Goal: Task Accomplishment & Management: Complete application form

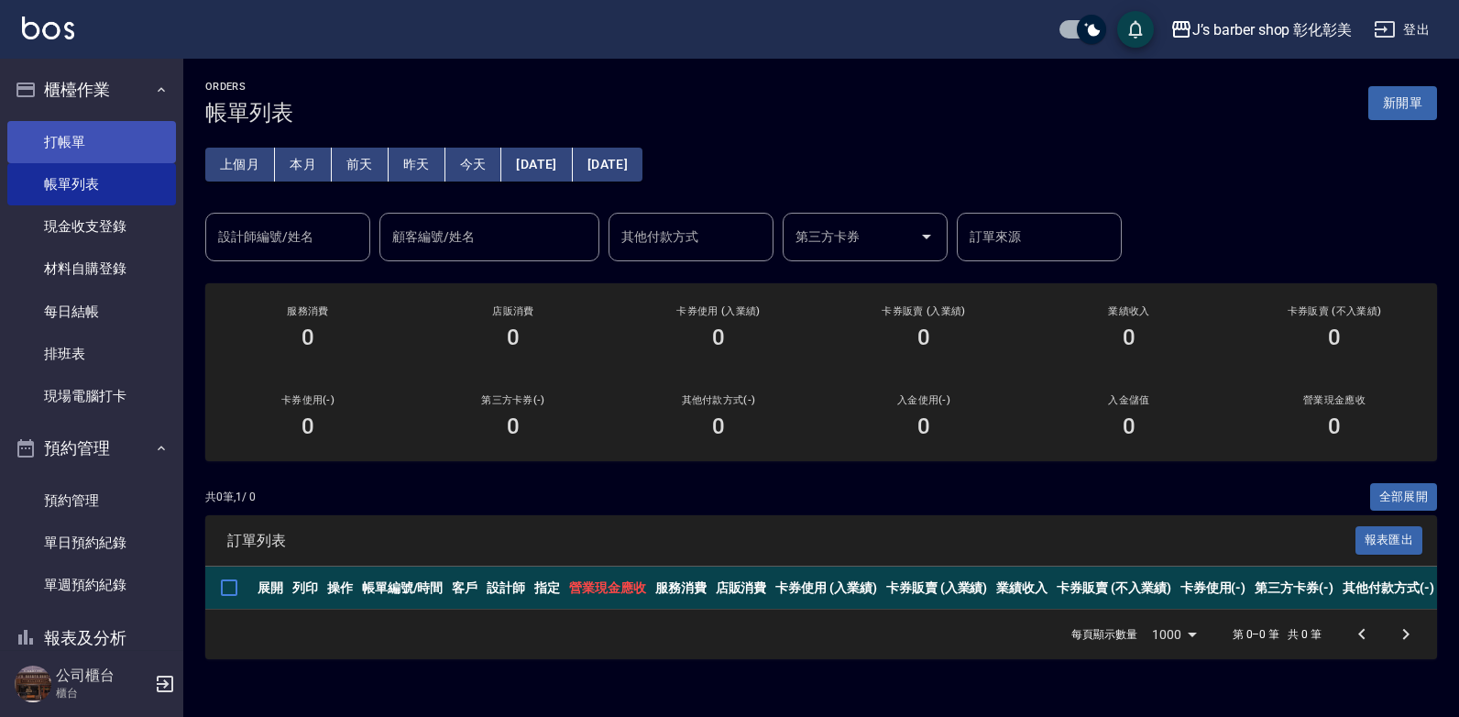
click at [115, 149] on link "打帳單" at bounding box center [91, 142] width 169 height 42
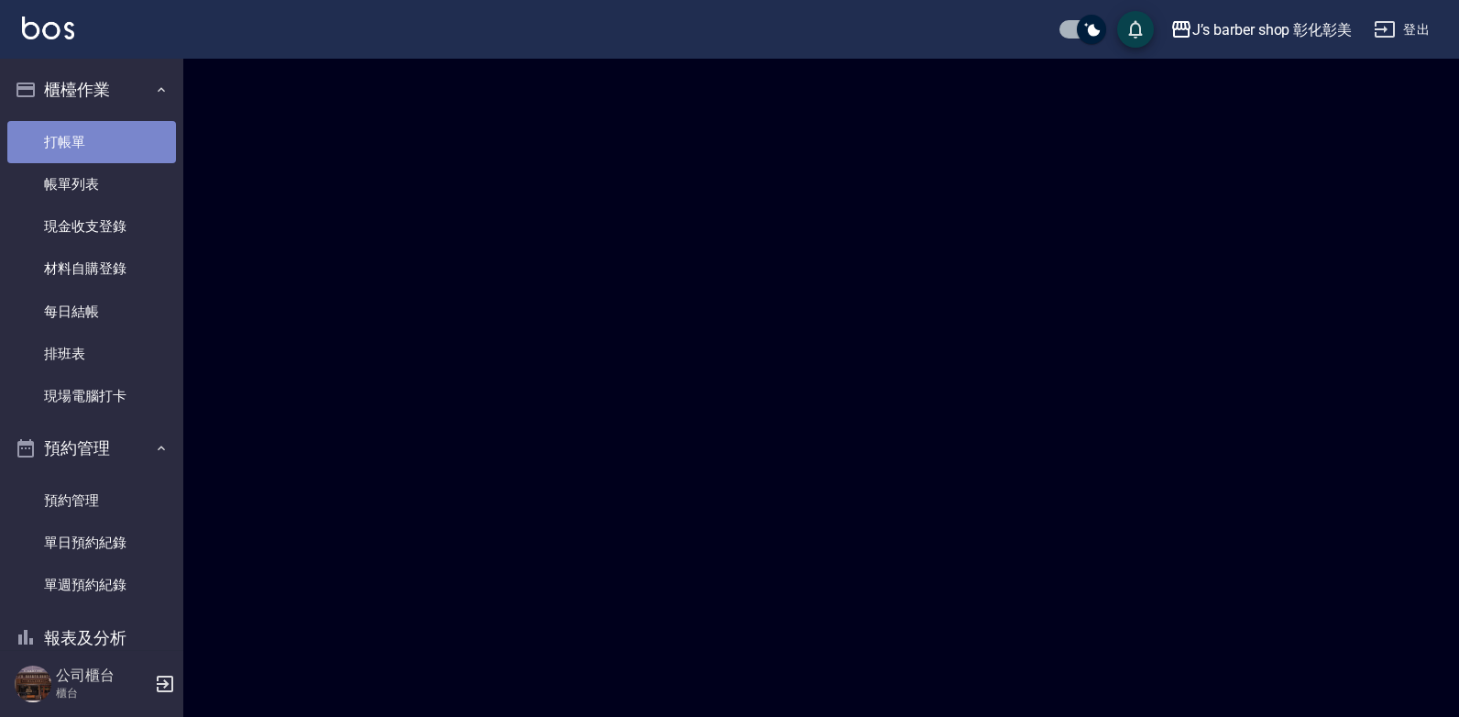
click at [114, 149] on link "打帳單" at bounding box center [91, 142] width 169 height 42
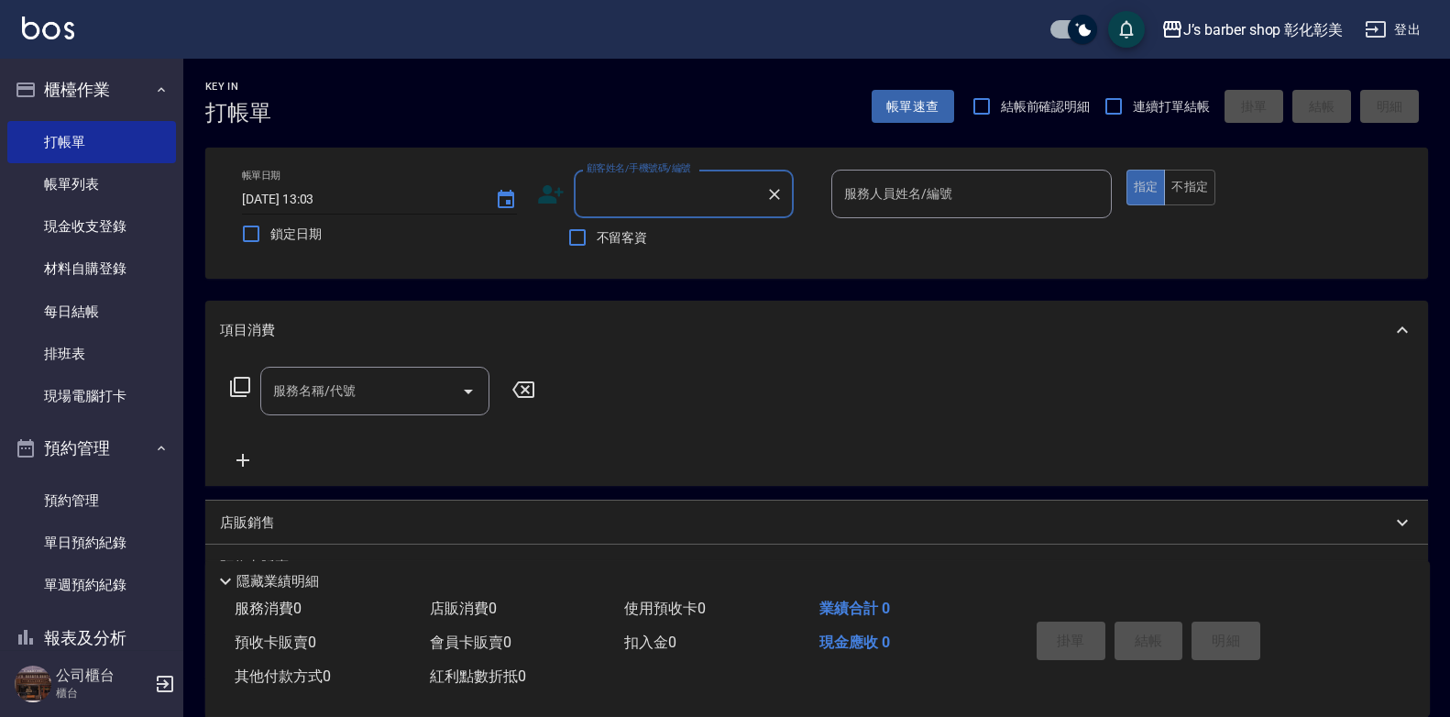
click at [322, 193] on input "[DATE] 13:03" at bounding box center [359, 199] width 235 height 30
type input "[DATE] 11:00"
click at [622, 187] on div "顧客姓名/手機號碼/編號 顧客姓名/手機號碼/編號" at bounding box center [684, 194] width 220 height 49
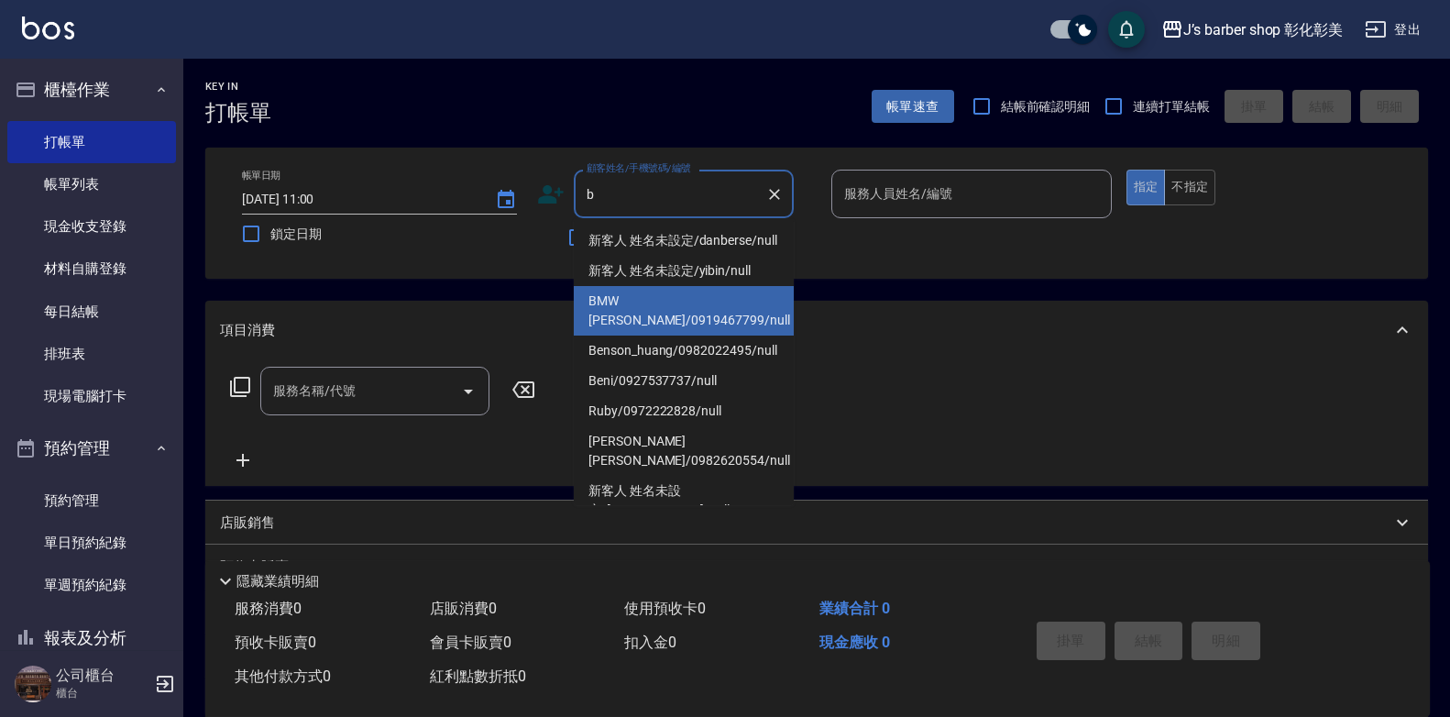
click at [691, 321] on li "BMW [PERSON_NAME]/0919467799/null" at bounding box center [684, 311] width 220 height 50
click at [691, 321] on div "項目消費" at bounding box center [806, 330] width 1172 height 19
type input "BMW [PERSON_NAME]/0919467799/null"
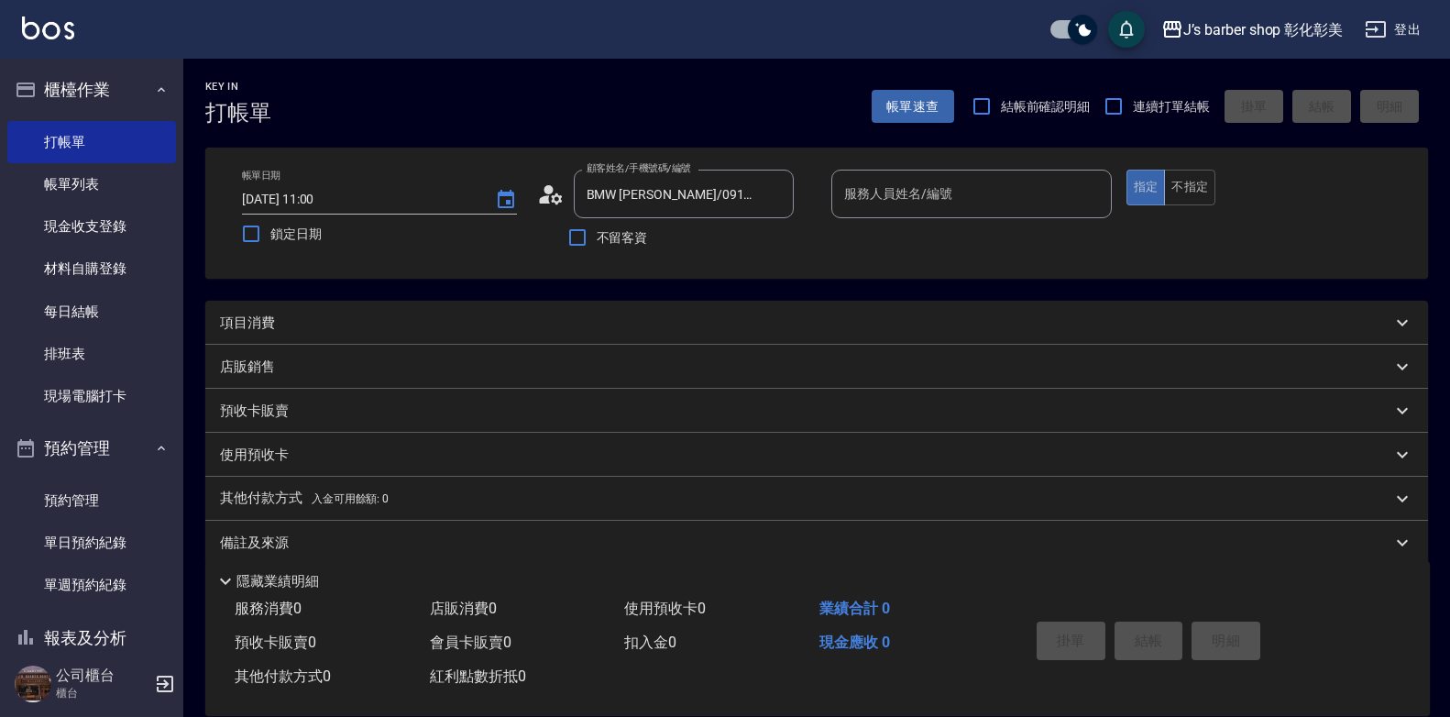
click at [1016, 190] on input "服務人員姓名/編號" at bounding box center [972, 194] width 264 height 32
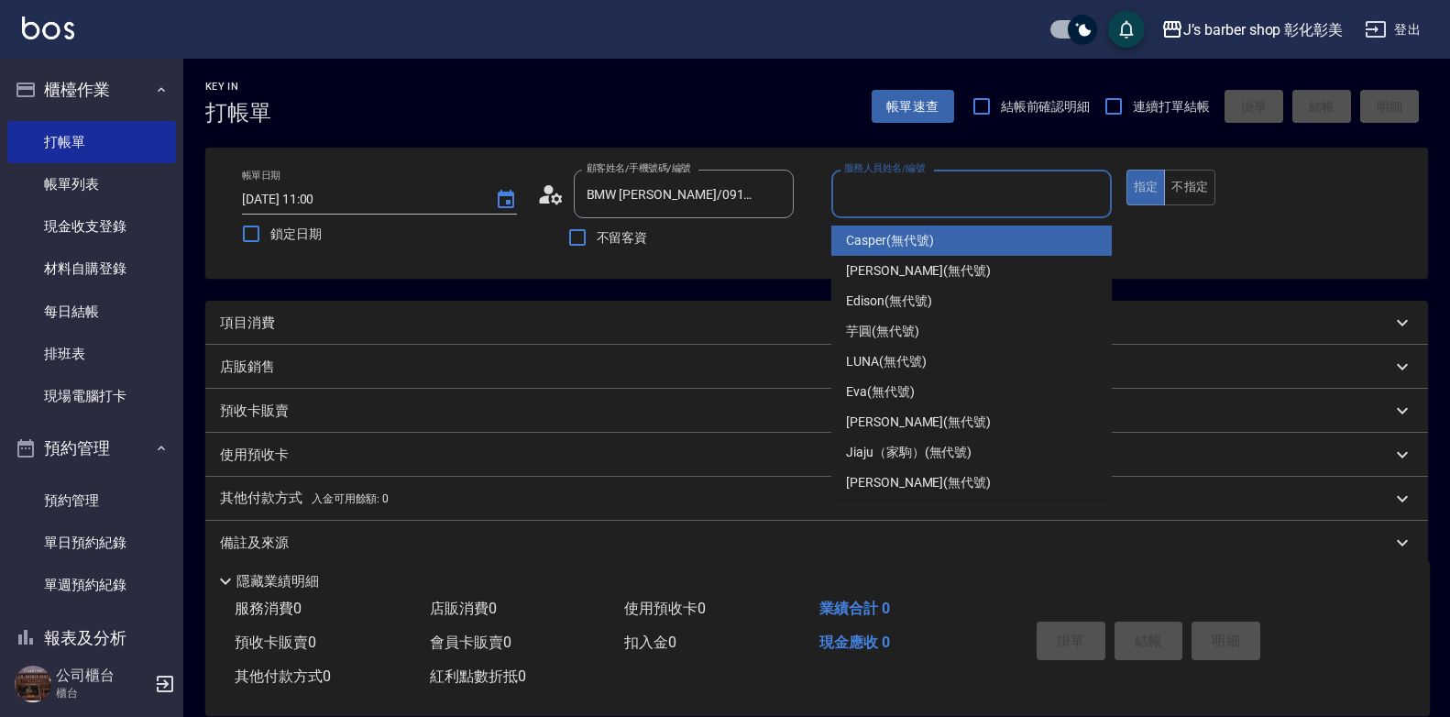
click at [1016, 190] on input "服務人員姓名/編號" at bounding box center [972, 194] width 264 height 32
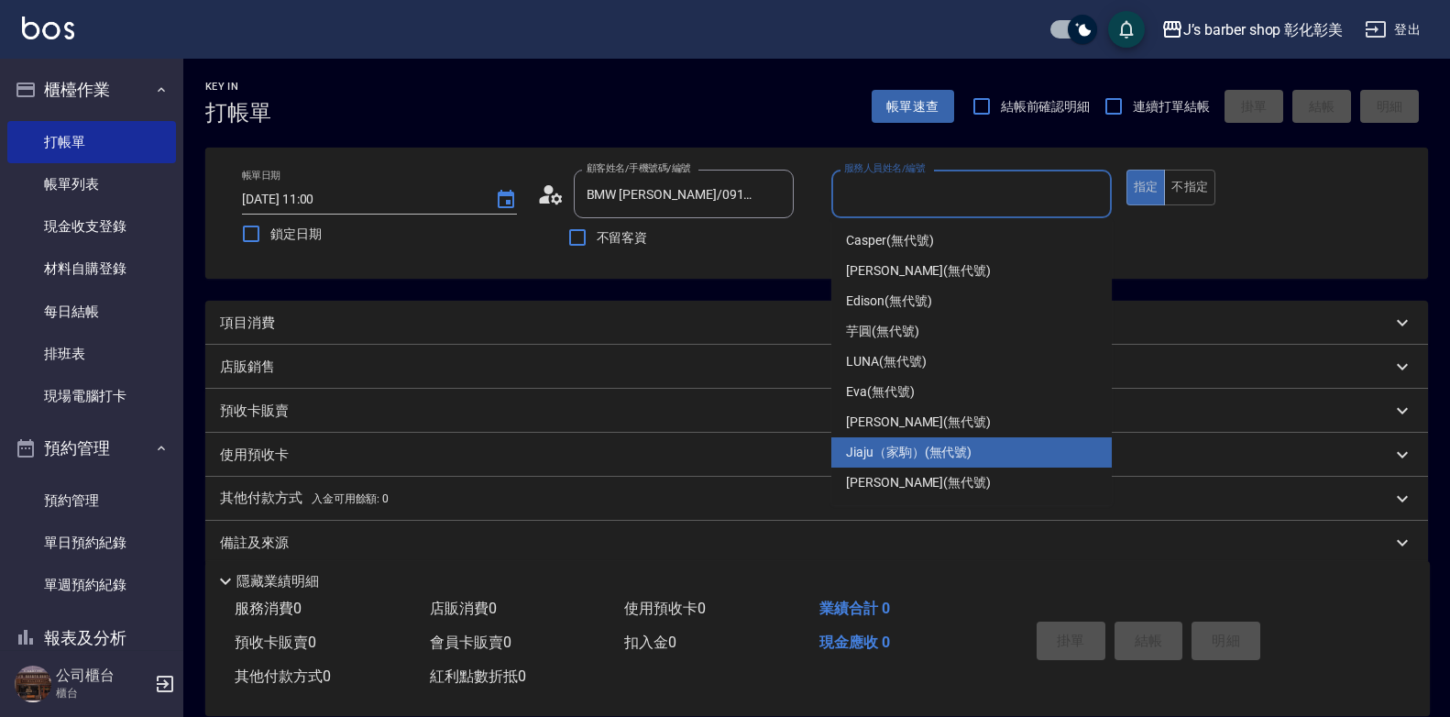
click at [982, 444] on div "Jiaju（家駒） (無代號)" at bounding box center [972, 452] width 281 height 30
type input "Jiaju（家駒）(無代號)"
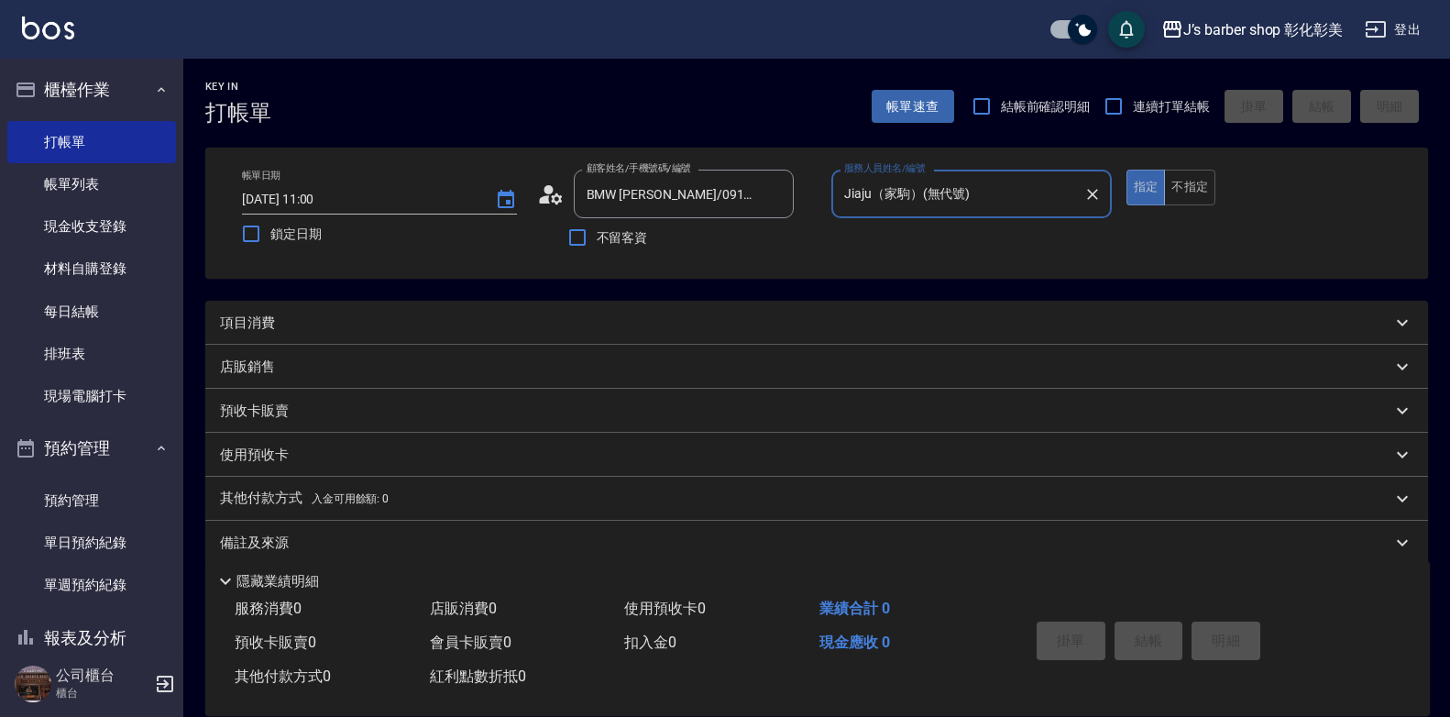
click at [524, 310] on div "項目消費" at bounding box center [816, 323] width 1223 height 44
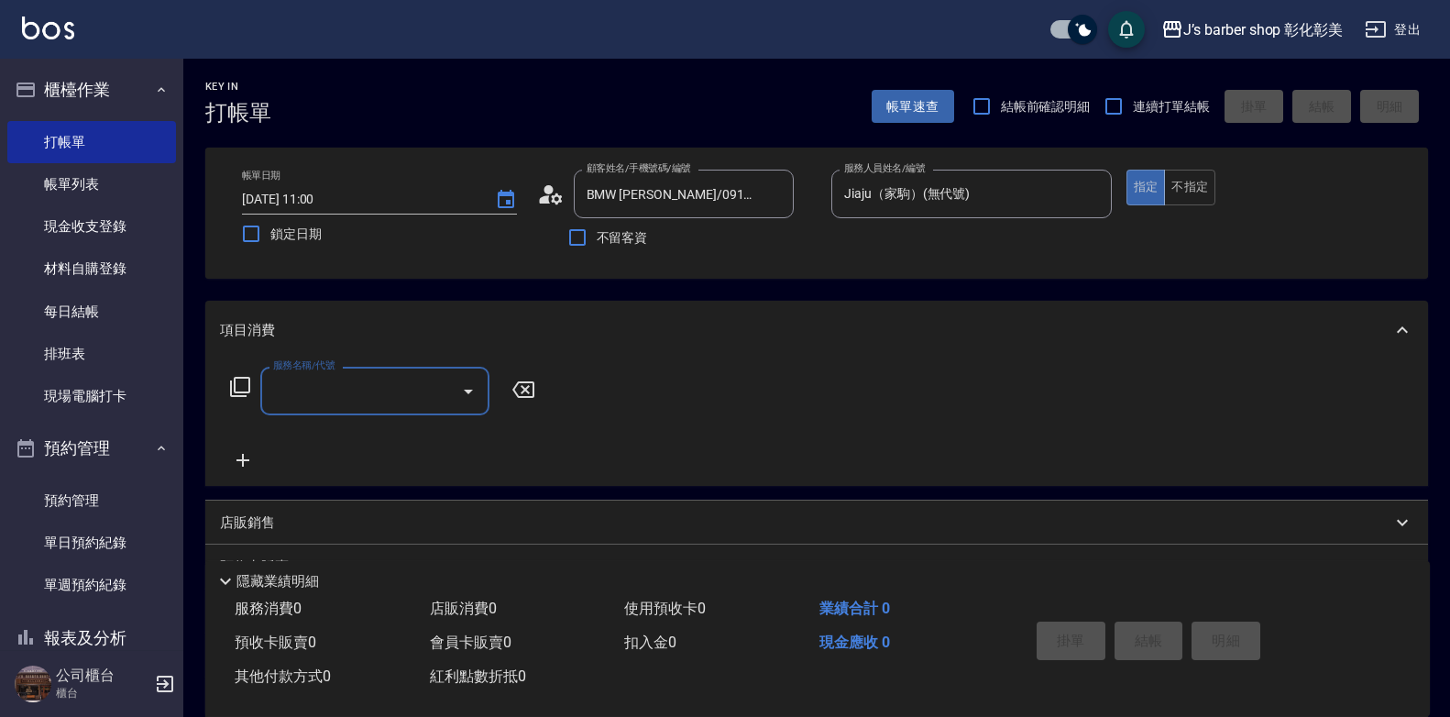
click at [379, 373] on div "服務名稱/代號" at bounding box center [374, 391] width 229 height 49
click at [380, 374] on div "服務名稱/代號" at bounding box center [374, 391] width 229 height 49
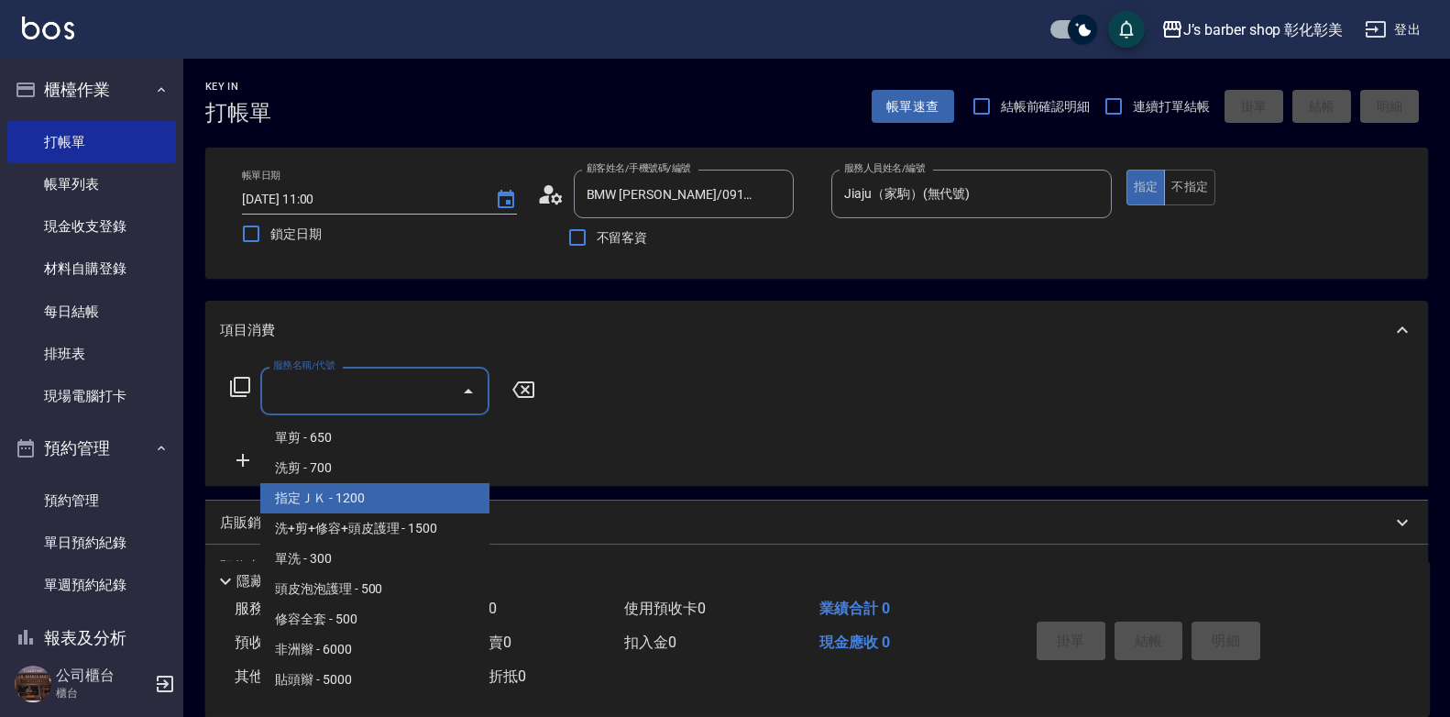
click at [324, 490] on span "指定ＪＫ - 1200" at bounding box center [374, 498] width 229 height 30
type input "指定ＪＫ(102)"
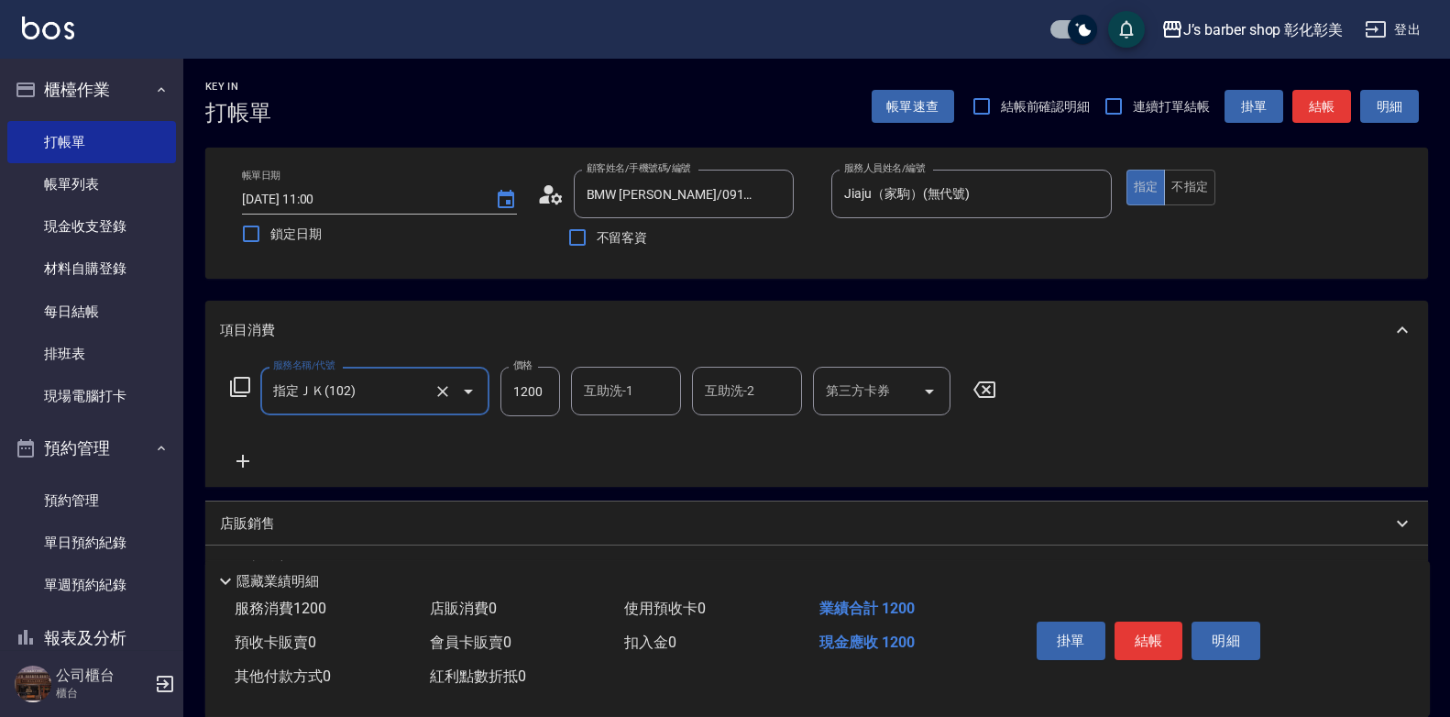
click at [248, 462] on icon at bounding box center [243, 461] width 13 height 13
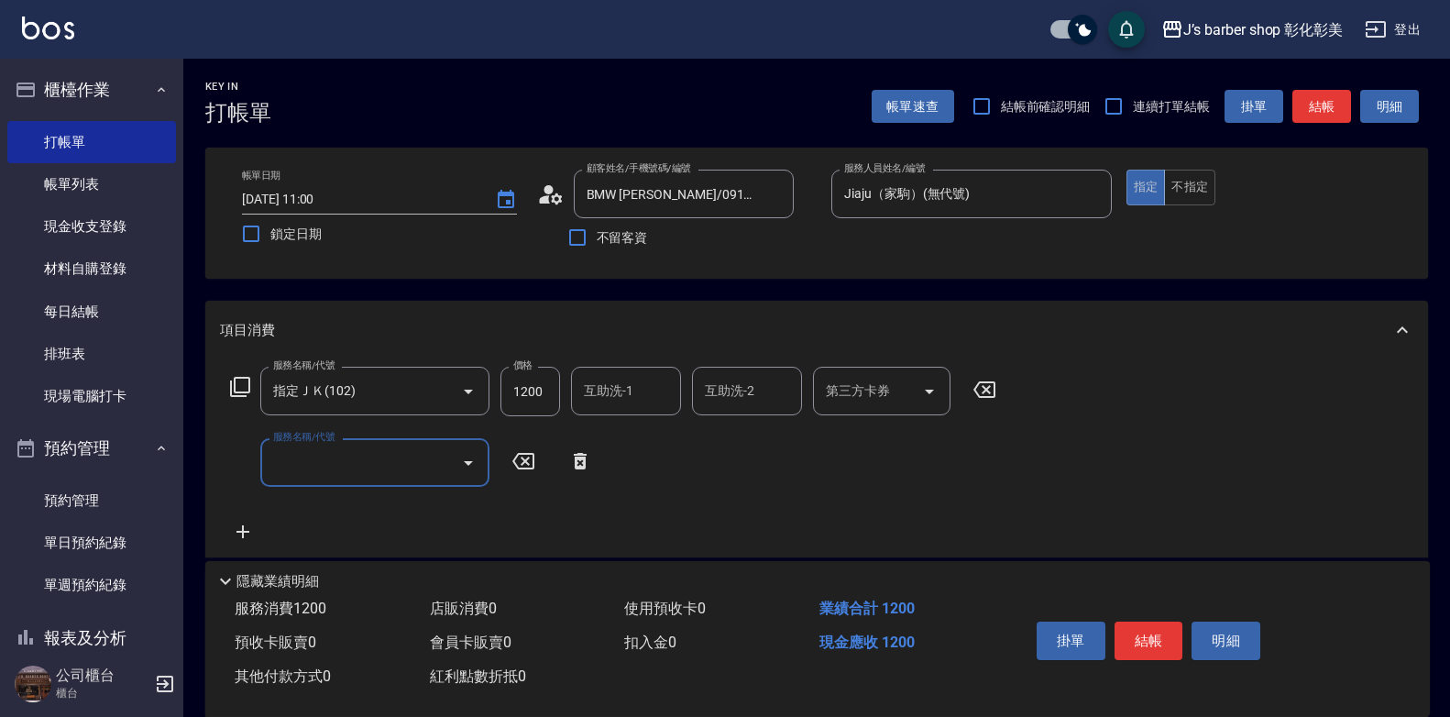
click at [295, 459] on input "服務名稱/代號" at bounding box center [361, 462] width 185 height 32
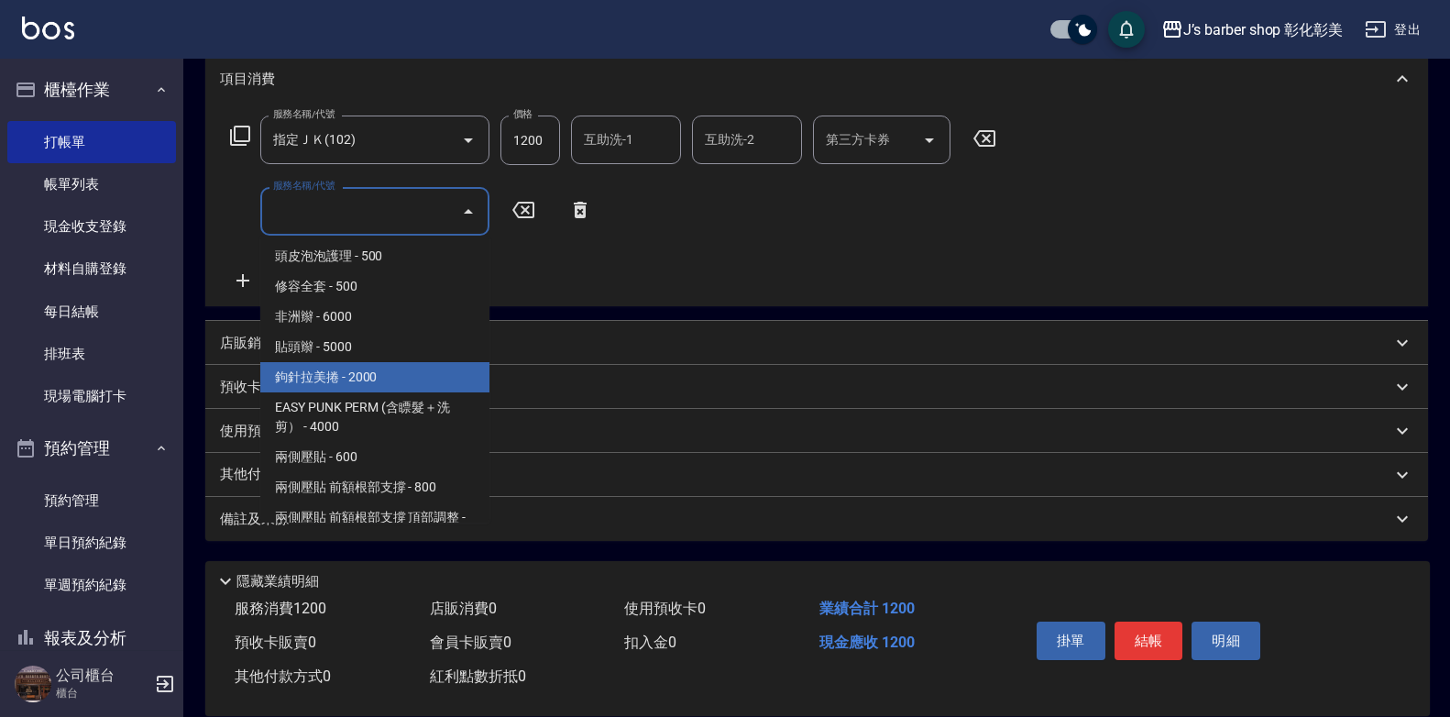
scroll to position [336, 0]
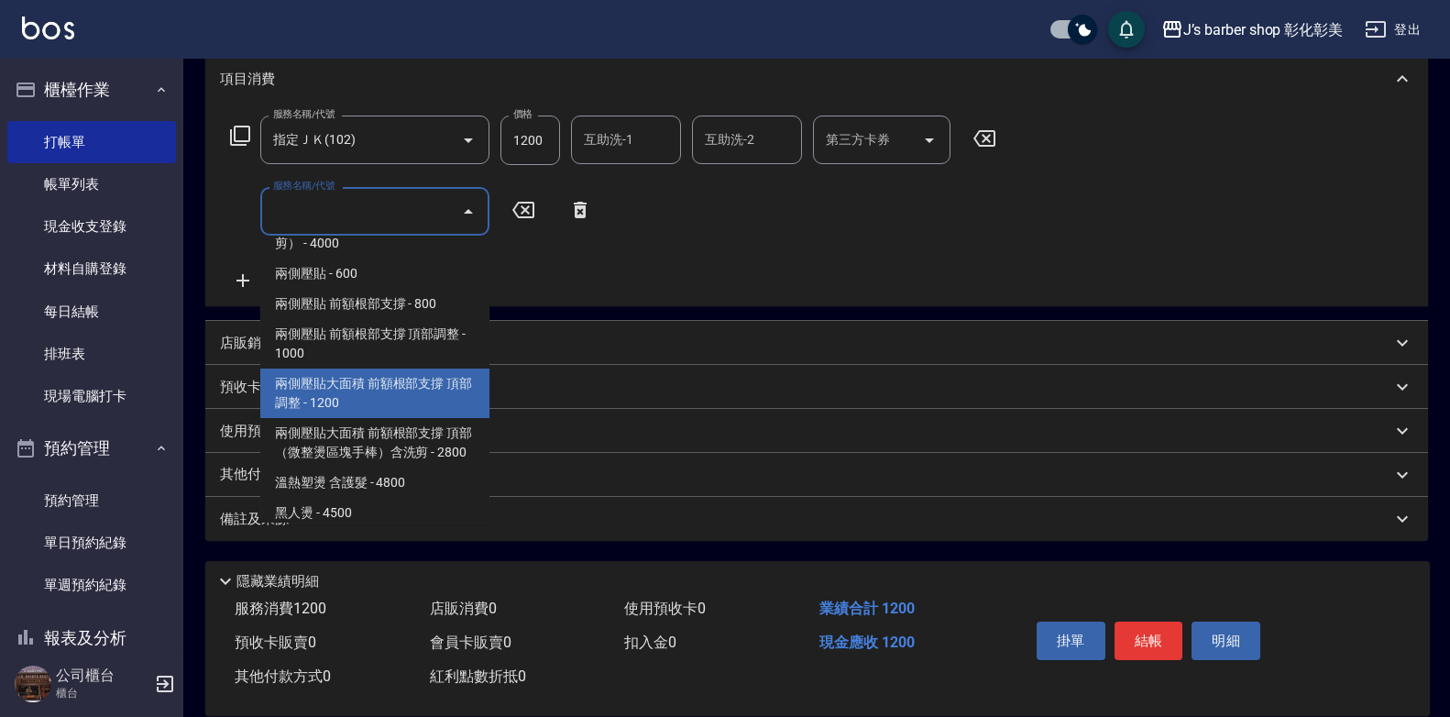
click at [372, 381] on span "兩側壓貼大面積 前額根部支撐 頂部調整 - 1200" at bounding box center [374, 394] width 229 height 50
type input "兩側壓貼大面積 前額根部支撐 頂部調整(Gp3)"
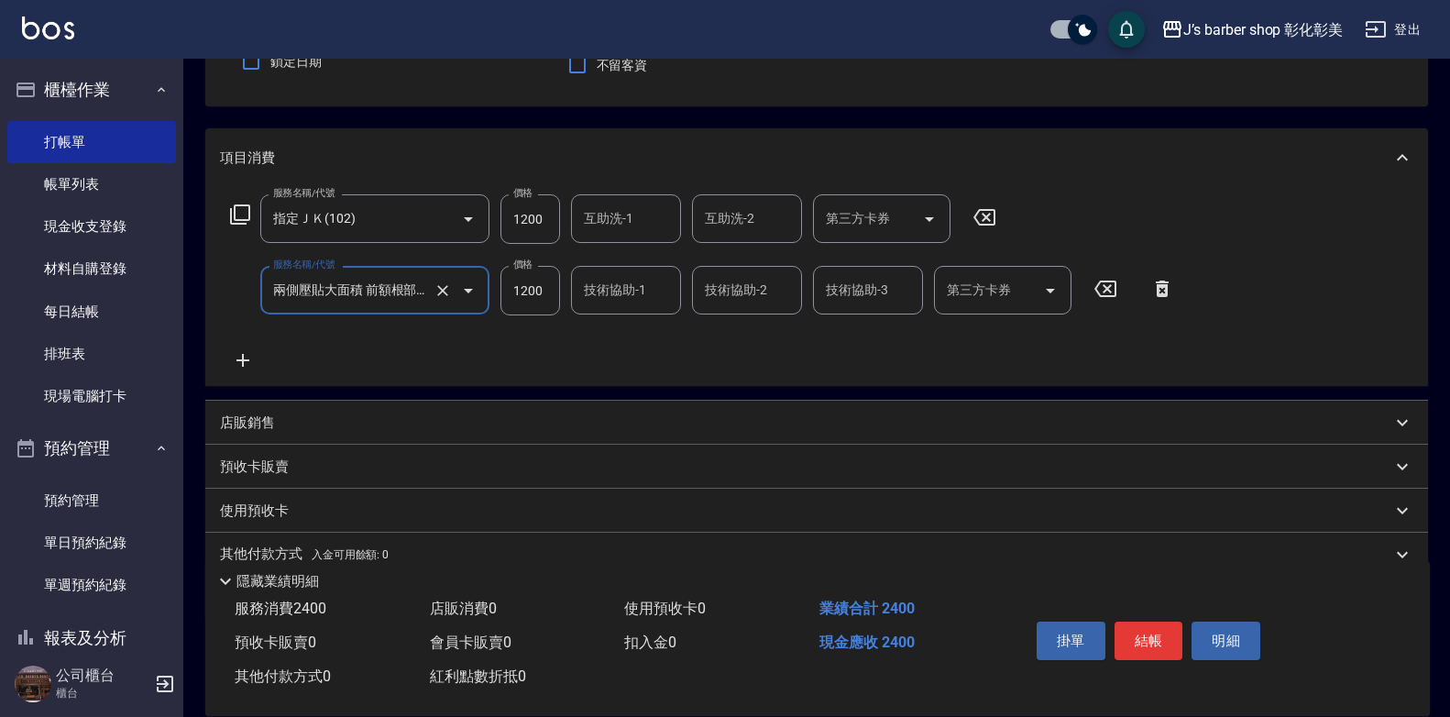
scroll to position [68, 0]
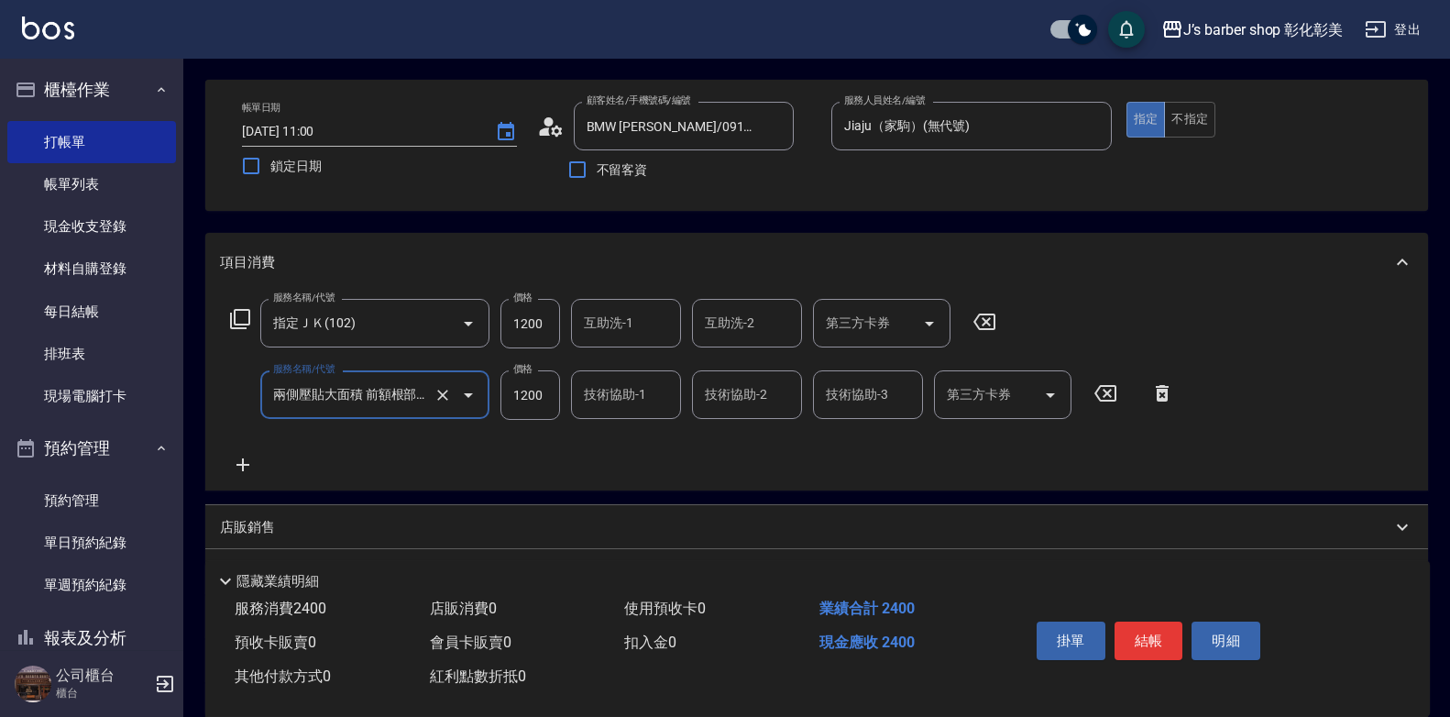
click at [624, 401] on div "技術協助-1 技術協助-1" at bounding box center [626, 394] width 110 height 49
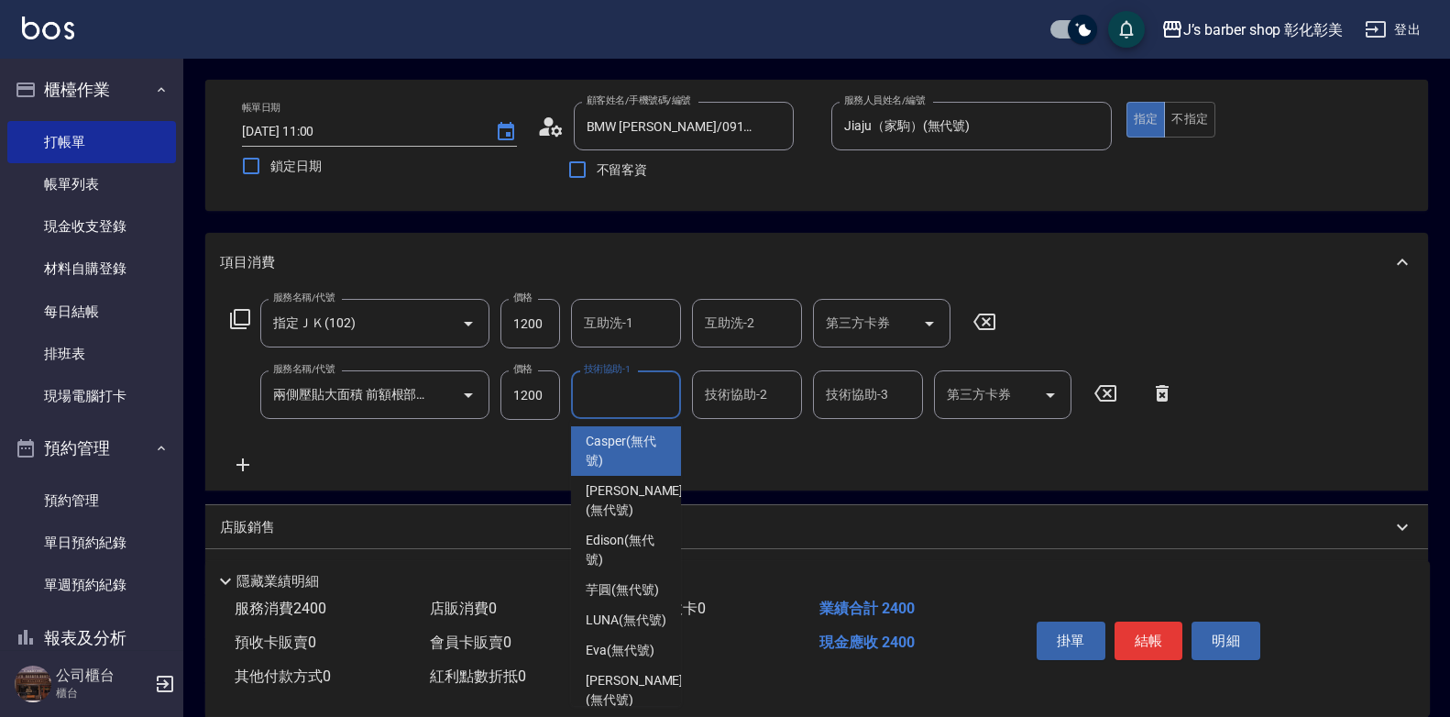
click at [622, 452] on span "Casper (無代號)" at bounding box center [626, 451] width 81 height 39
type input "Casper(無代號)"
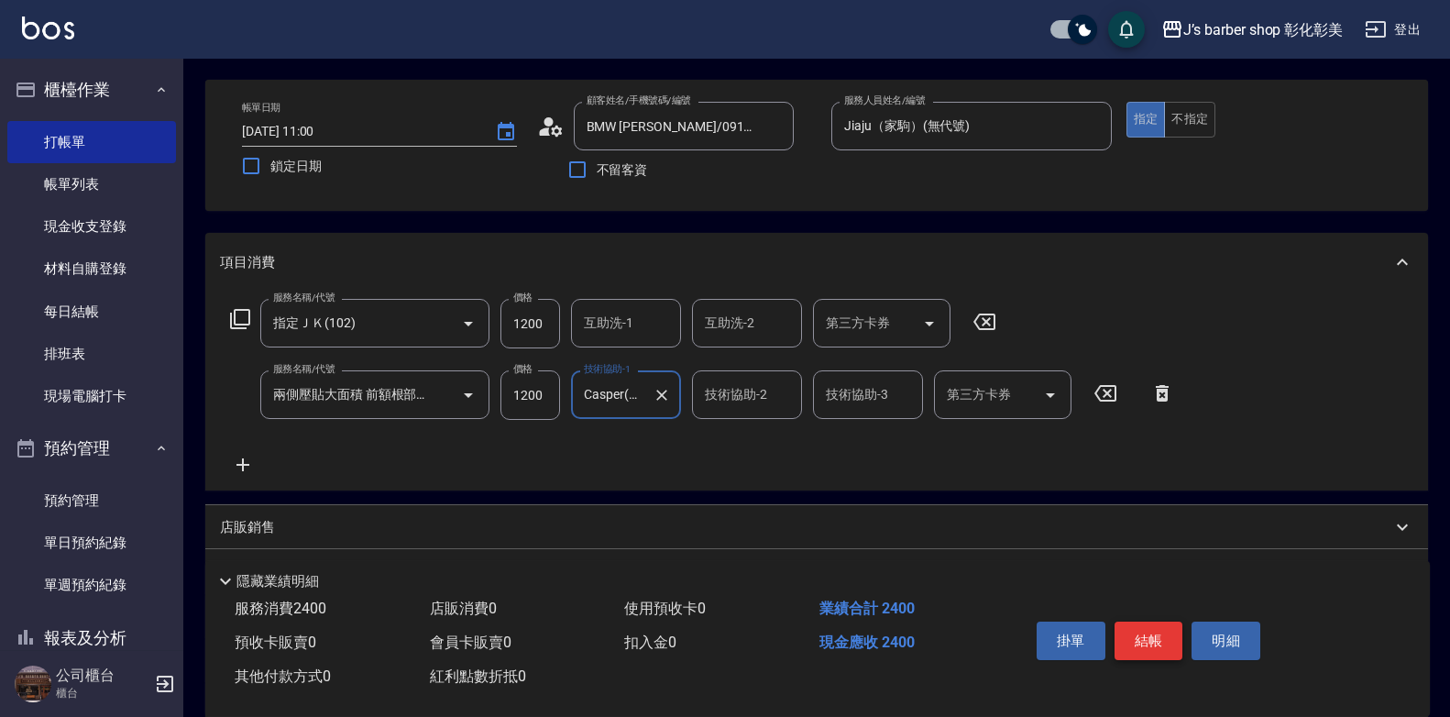
click at [1142, 633] on button "結帳" at bounding box center [1149, 641] width 69 height 39
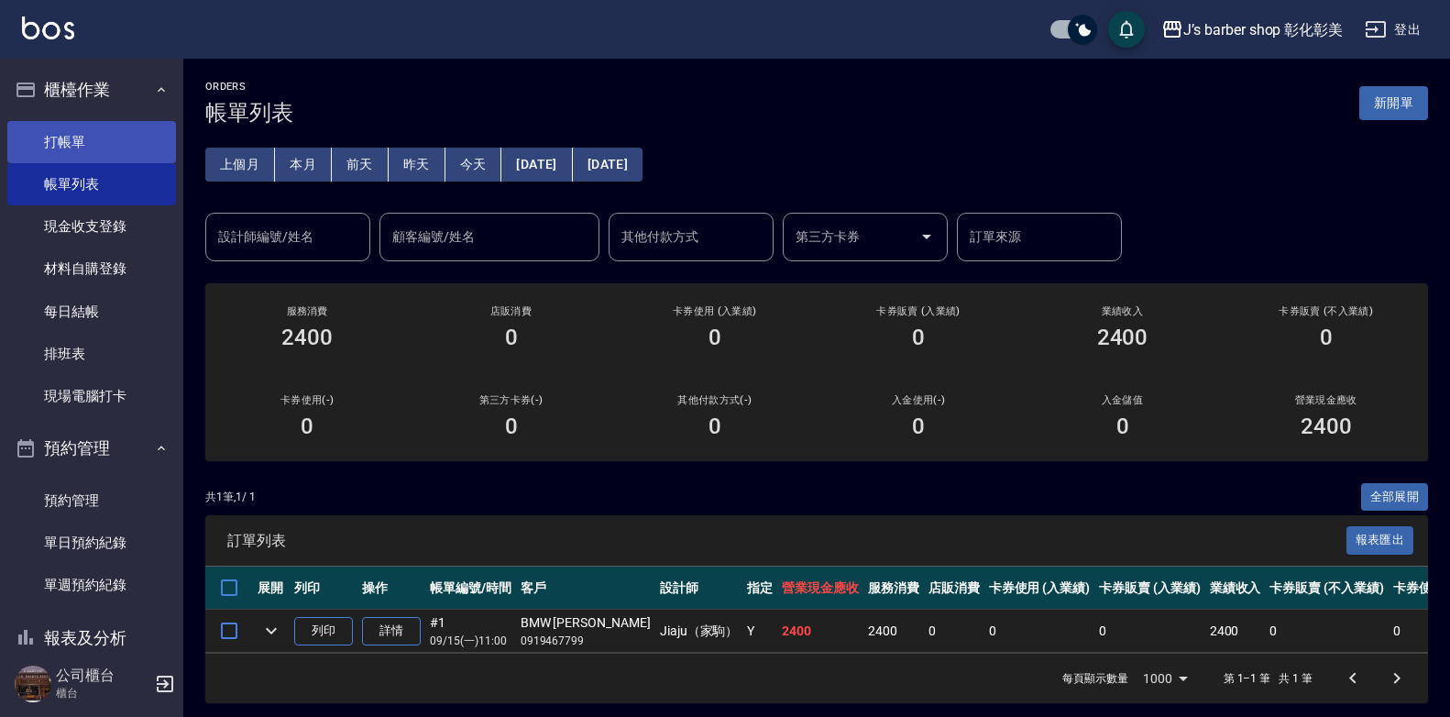
click at [101, 145] on link "打帳單" at bounding box center [91, 142] width 169 height 42
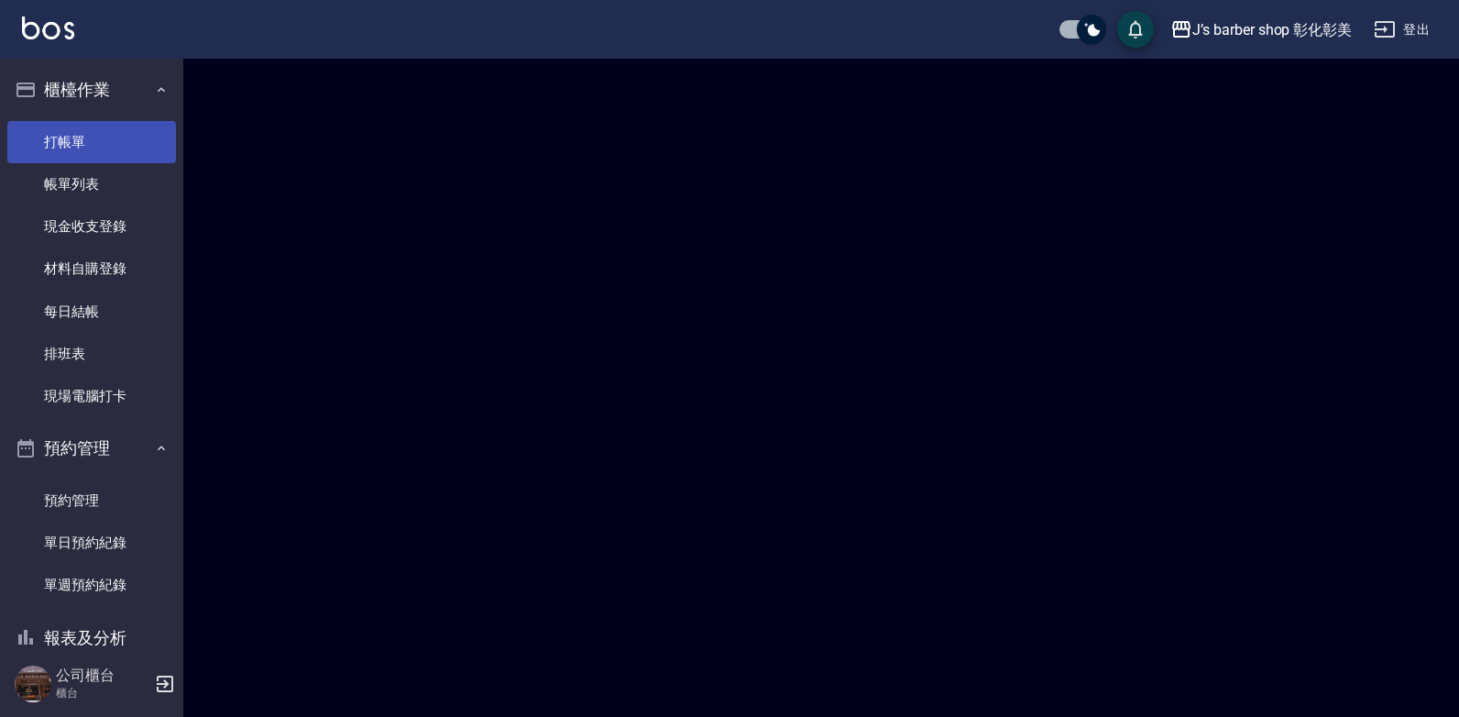
click at [101, 144] on link "打帳單" at bounding box center [91, 142] width 169 height 42
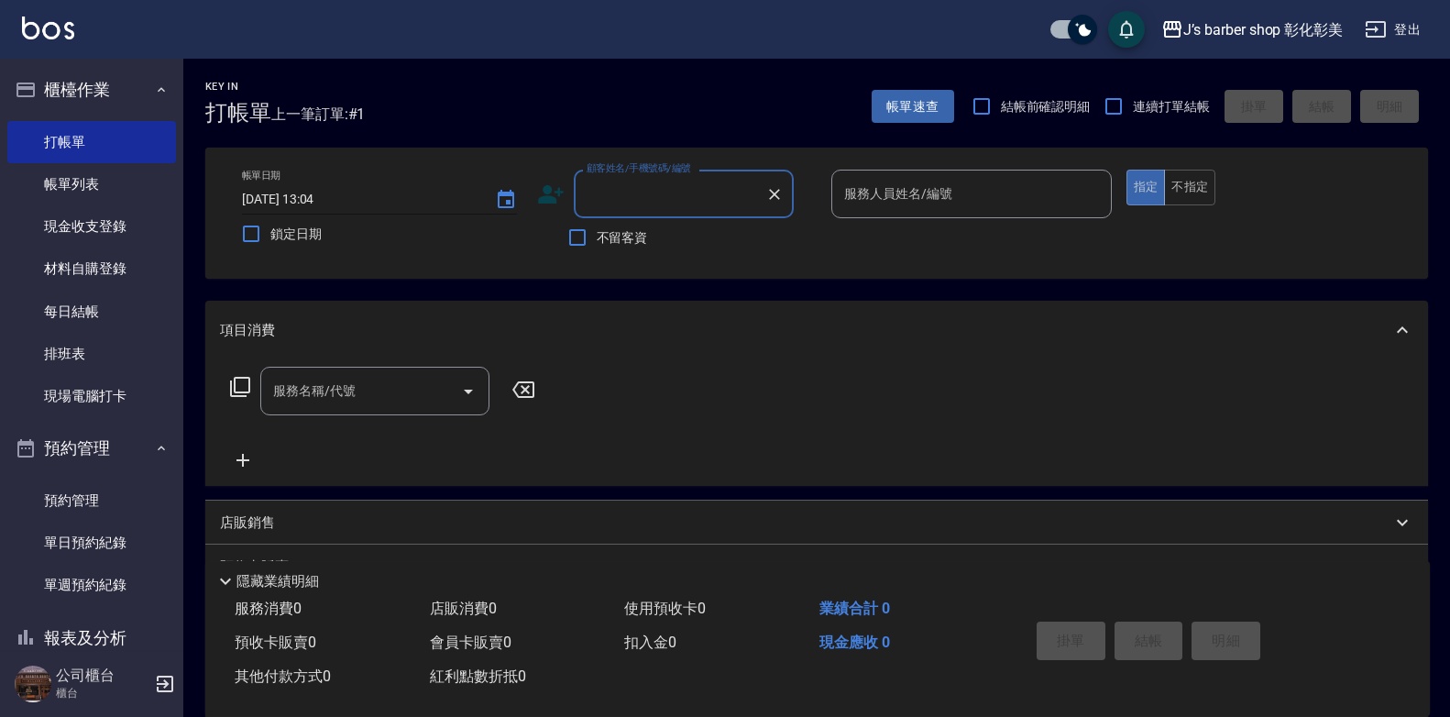
click at [317, 198] on input "[DATE] 13:04" at bounding box center [359, 199] width 235 height 30
type input "[DATE] 12:00"
click at [681, 192] on div "顧客姓名/手機號碼/編號 顧客姓名/手機號碼/編號" at bounding box center [684, 194] width 220 height 49
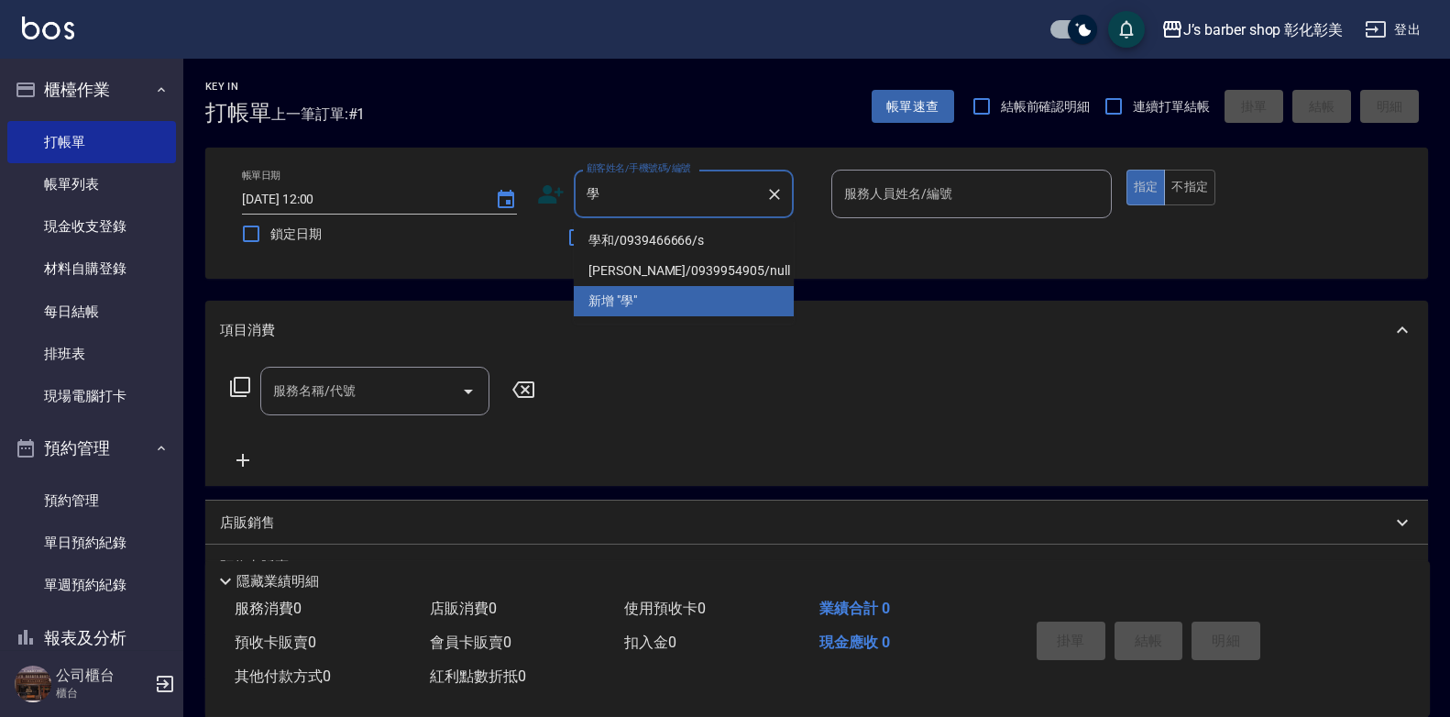
click at [611, 243] on li "學和/0939466666/s" at bounding box center [684, 241] width 220 height 30
type input "學和/0939466666/s"
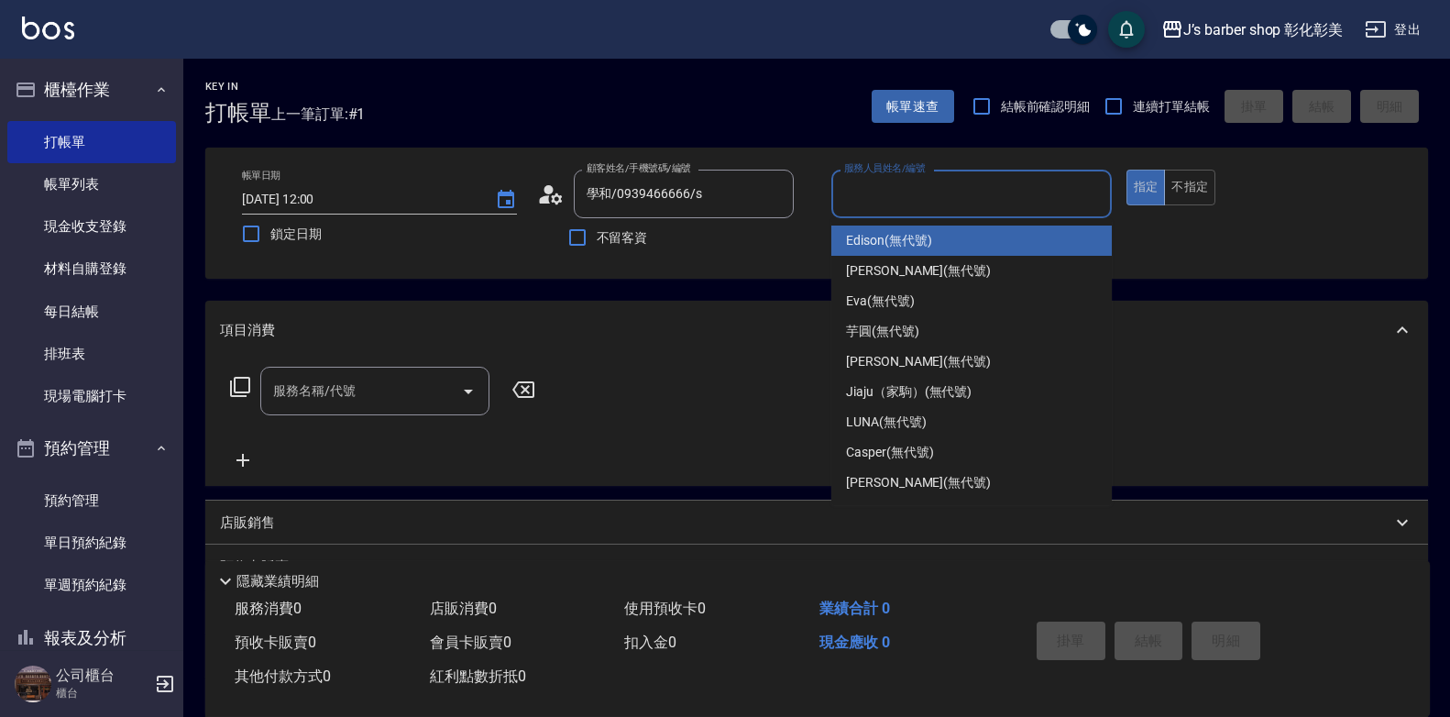
click at [930, 193] on input "服務人員姓名/編號" at bounding box center [972, 194] width 264 height 32
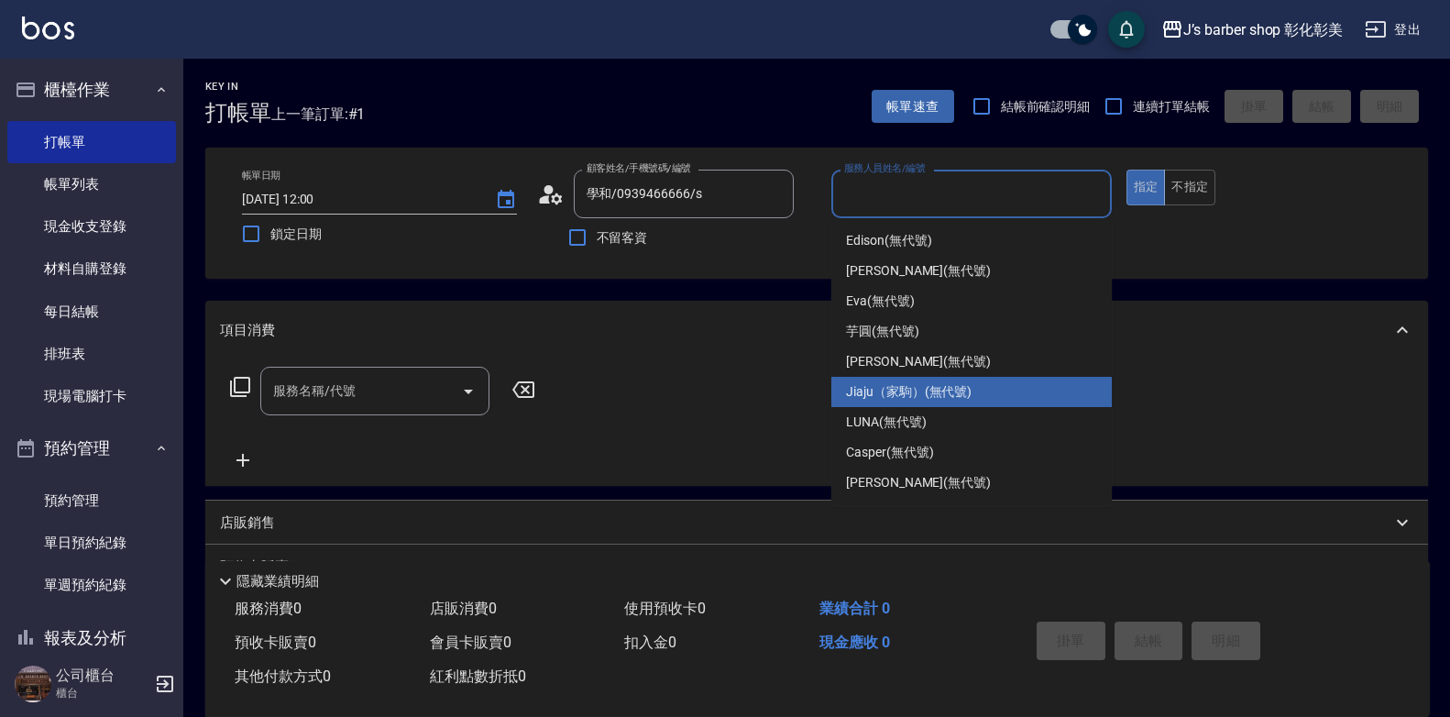
click at [957, 391] on span "Jiaju（家駒） (無代號)" at bounding box center [909, 391] width 126 height 19
type input "Jiaju（家駒）(無代號)"
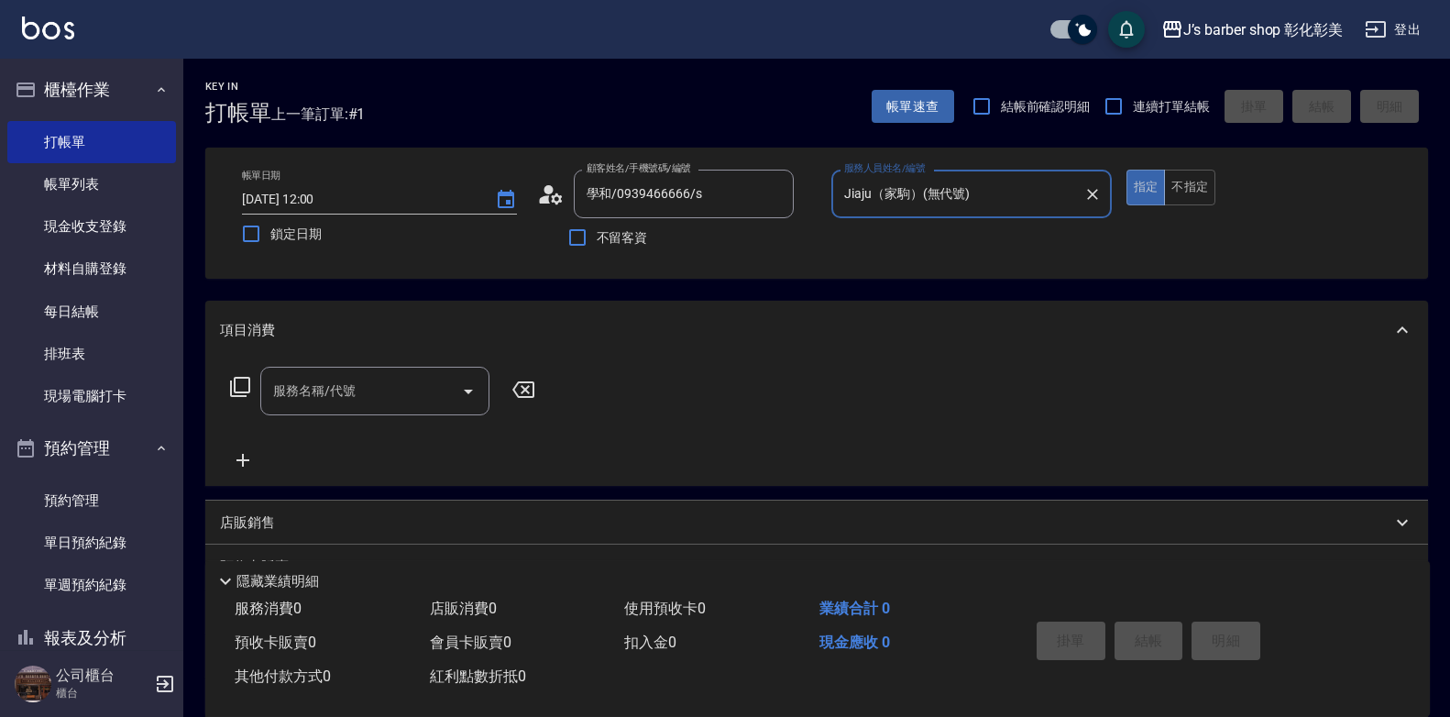
click at [382, 407] on input "服務名稱/代號" at bounding box center [361, 391] width 185 height 32
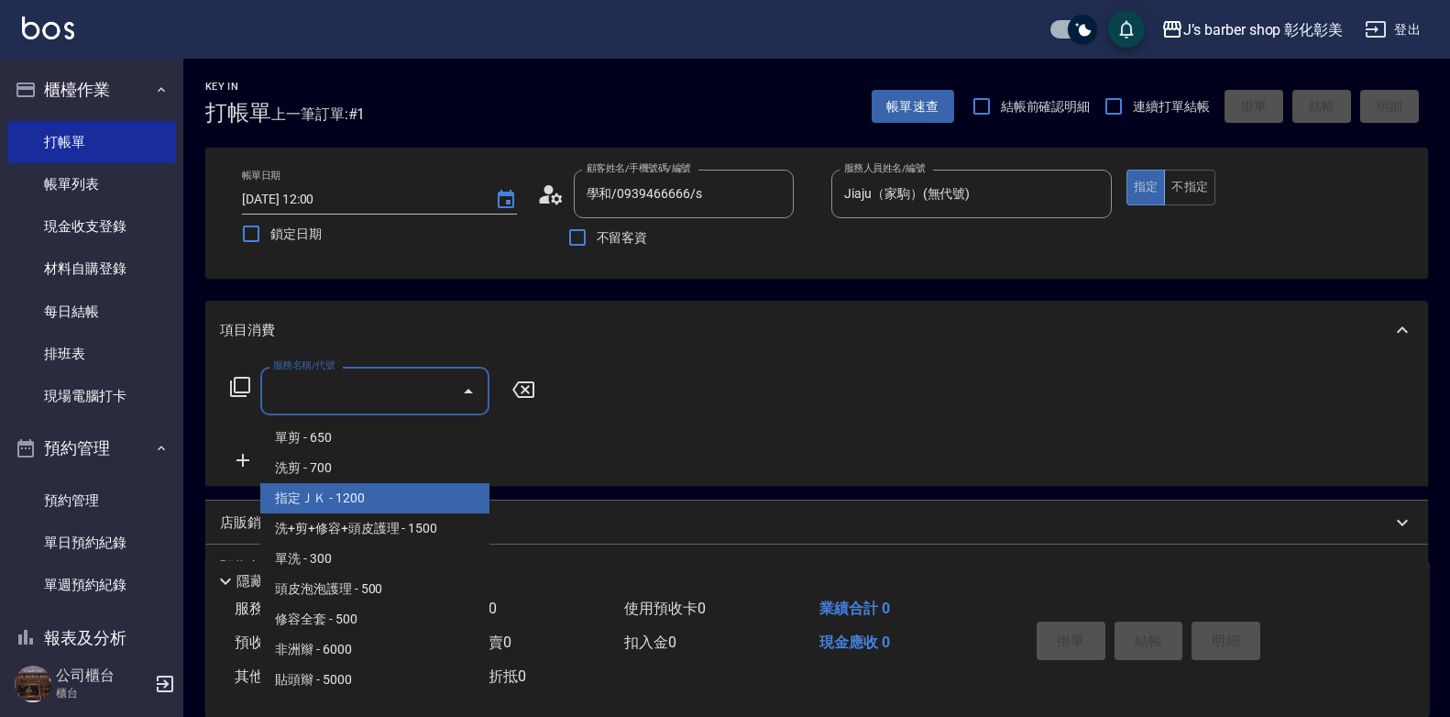
click at [382, 493] on span "指定ＪＫ - 1200" at bounding box center [374, 498] width 229 height 30
click at [382, 493] on div "項目消費 服務名稱/代號 服務名稱/代號 店販銷售 服務人員姓名/編號 服務人員姓名/編號 商品代號/名稱 商品代號/名稱 預收卡販賣 卡券名稱/代號 卡券名…" at bounding box center [816, 511] width 1223 height 420
type input "指定ＪＫ(102)"
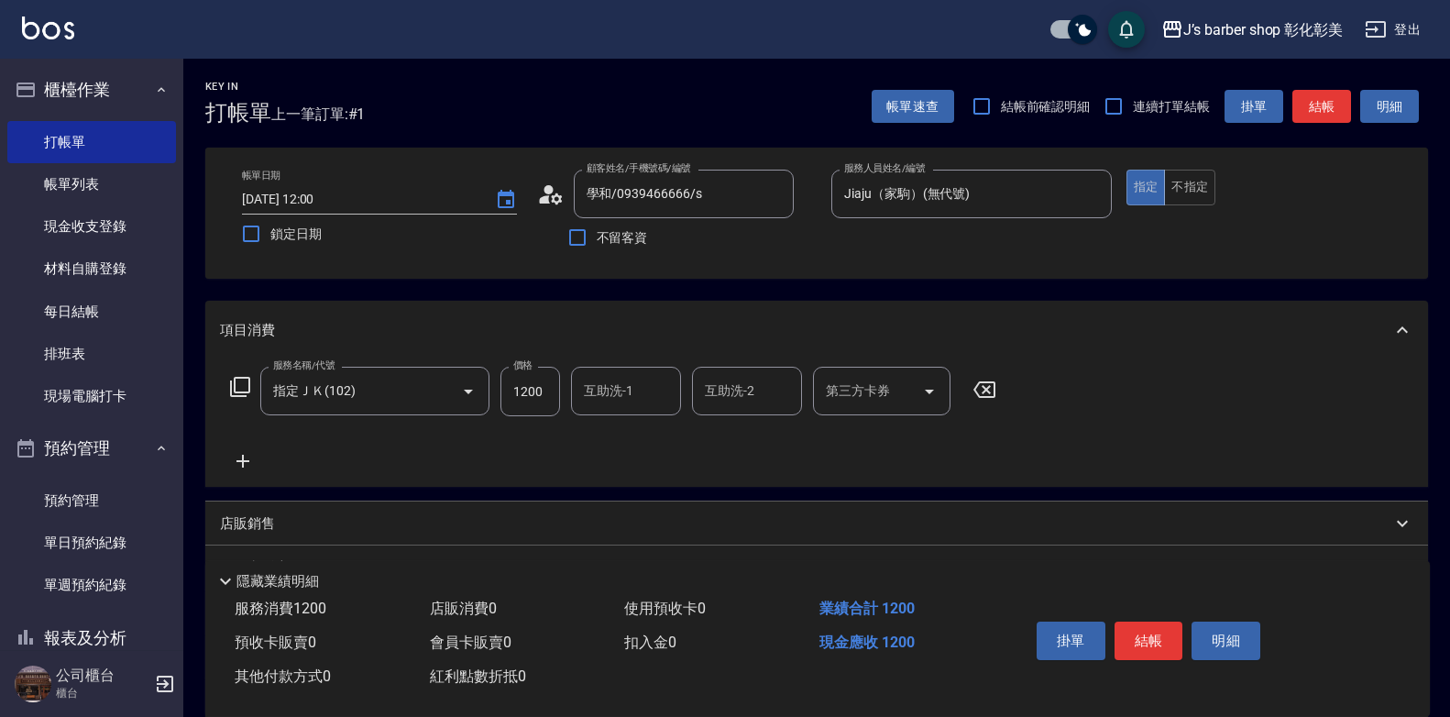
click at [622, 391] on div "互助洗-1 互助洗-1" at bounding box center [626, 391] width 110 height 49
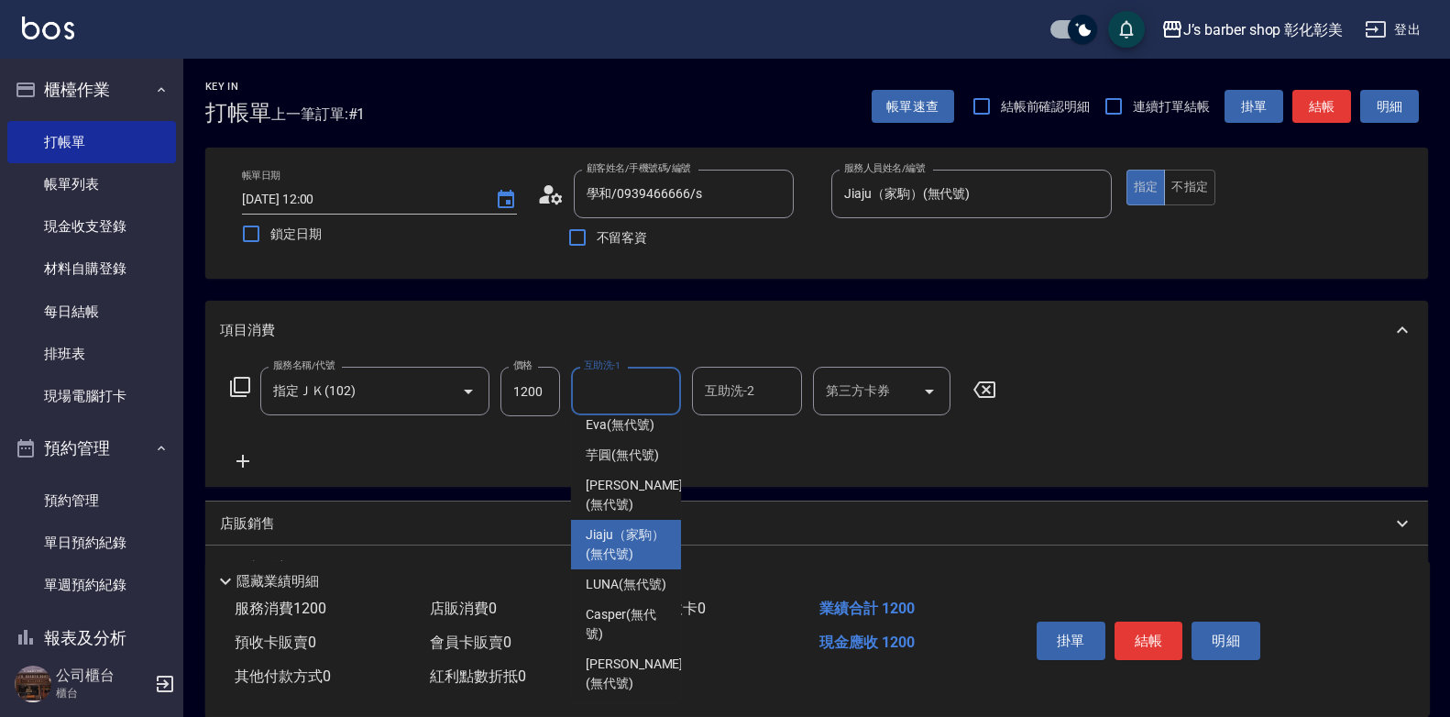
scroll to position [154, 0]
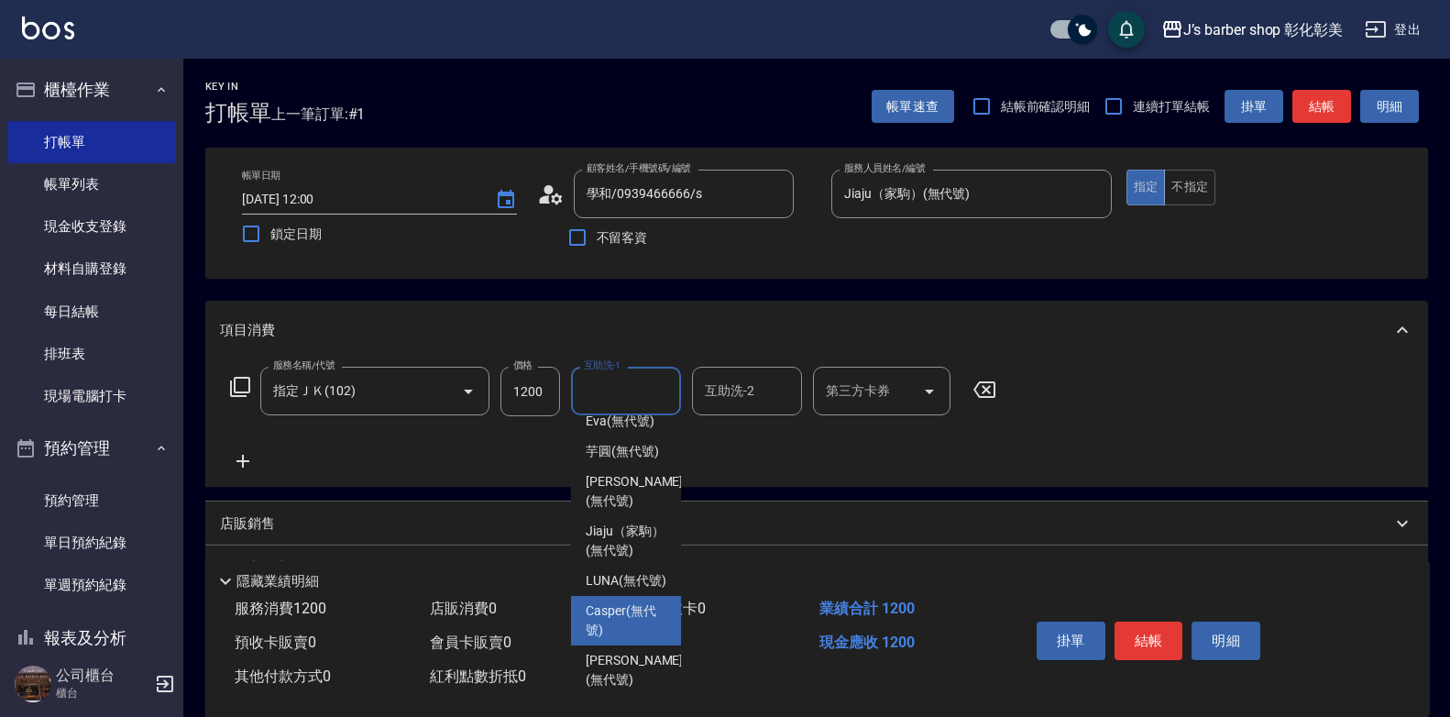
click at [642, 622] on span "Casper (無代號)" at bounding box center [626, 620] width 81 height 39
type input "Casper(無代號)"
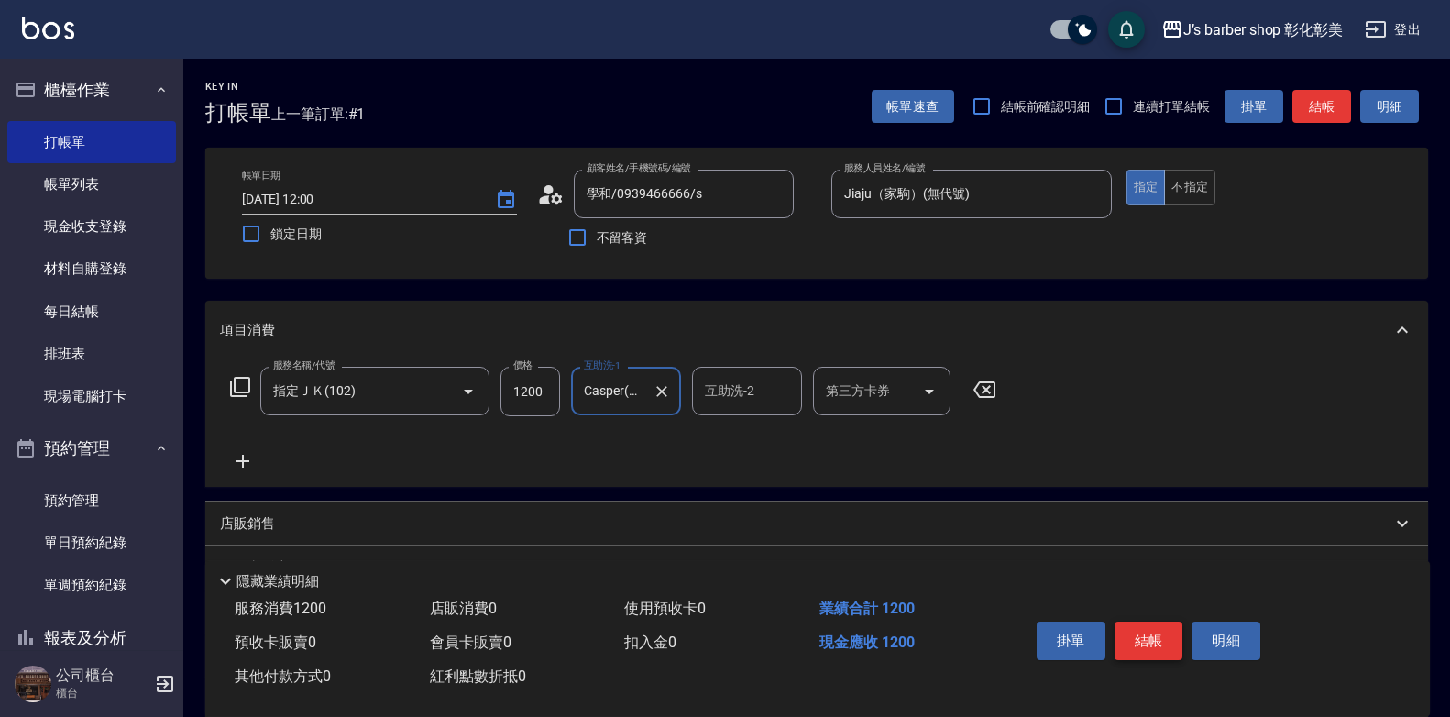
click at [1151, 626] on button "結帳" at bounding box center [1149, 641] width 69 height 39
